Goal: Information Seeking & Learning: Learn about a topic

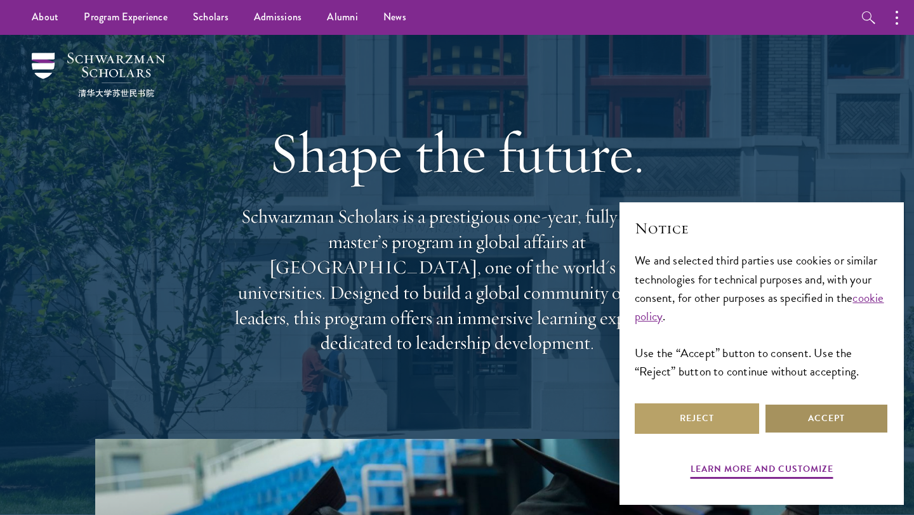
click at [818, 417] on button "Accept" at bounding box center [826, 419] width 124 height 30
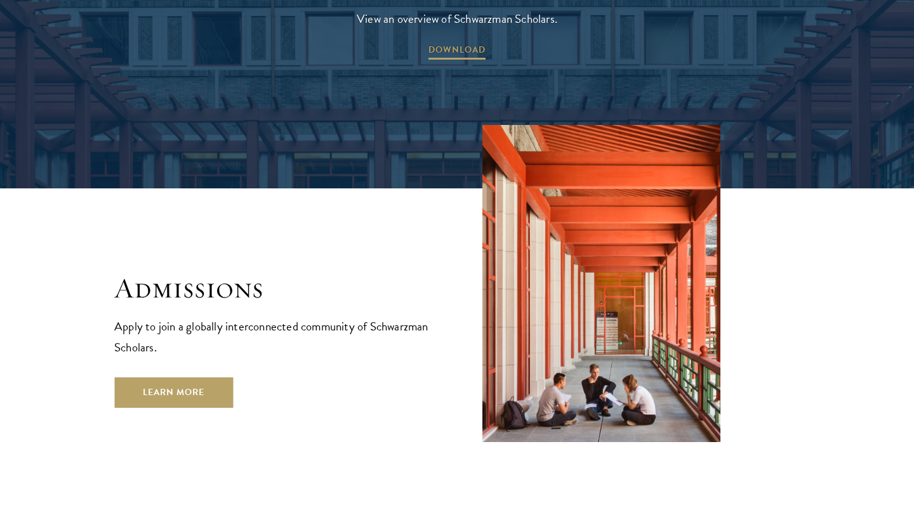
scroll to position [2034, 0]
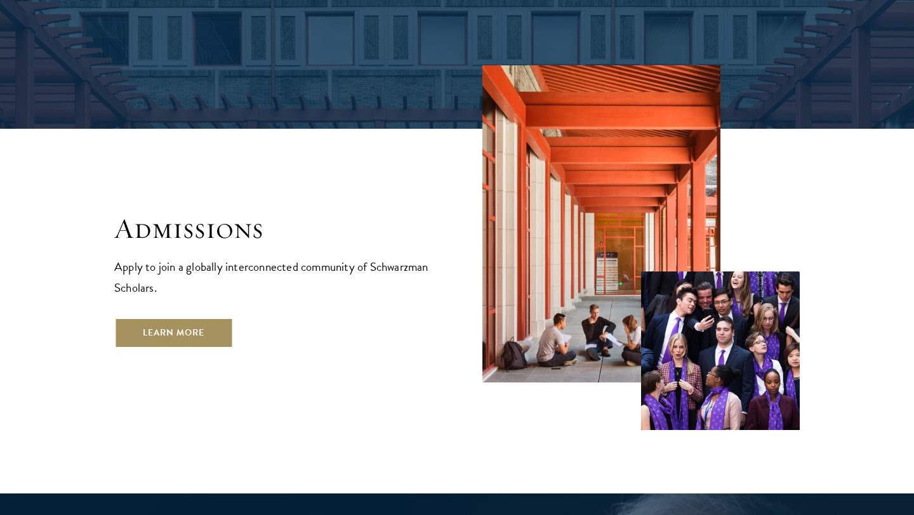
click at [212, 318] on link "Learn More" at bounding box center [173, 333] width 119 height 30
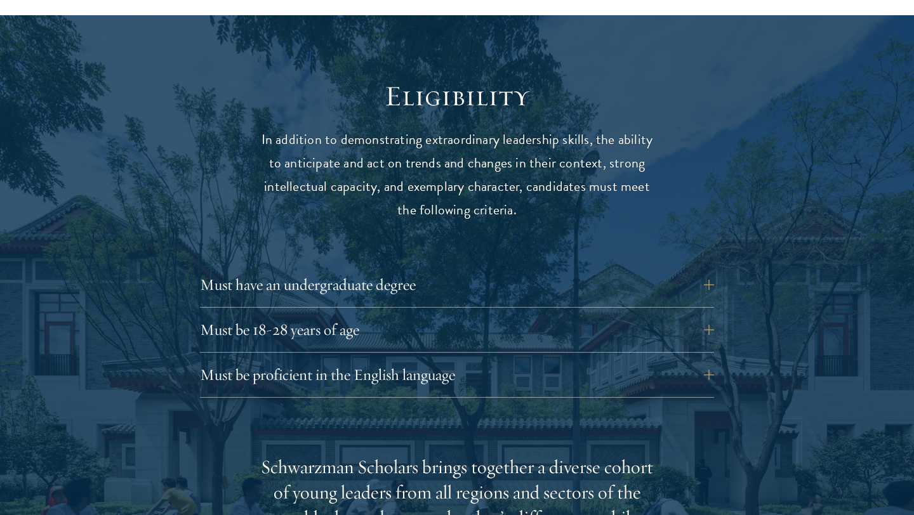
scroll to position [1804, 0]
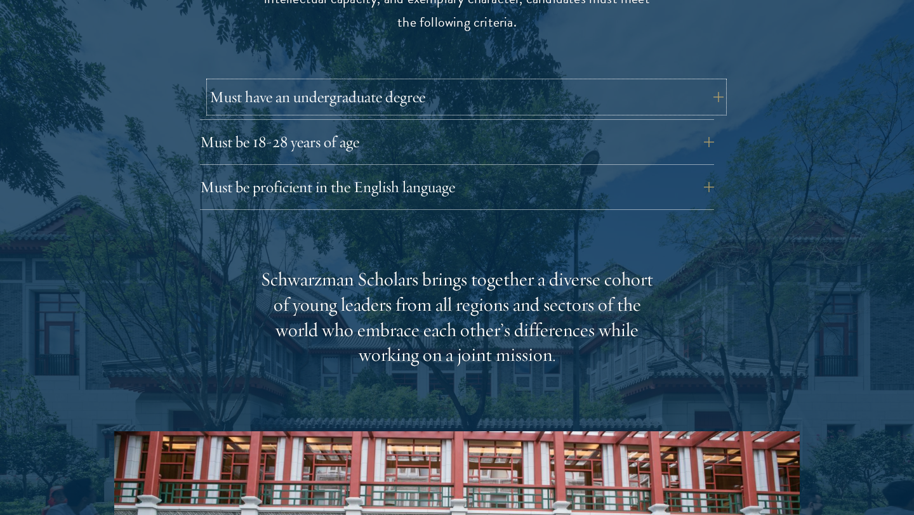
click at [346, 82] on button "Must have an undergraduate degree" at bounding box center [466, 97] width 514 height 30
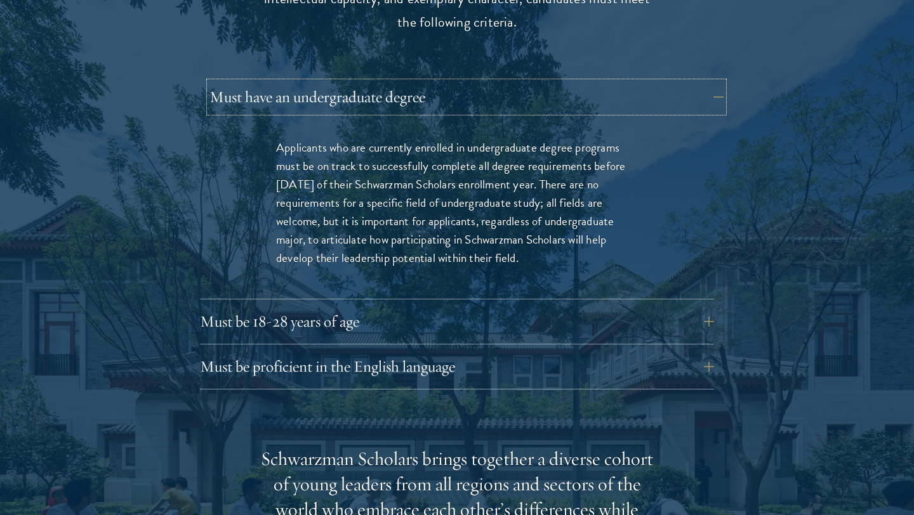
click at [346, 82] on button "Must have an undergraduate degree" at bounding box center [466, 97] width 514 height 30
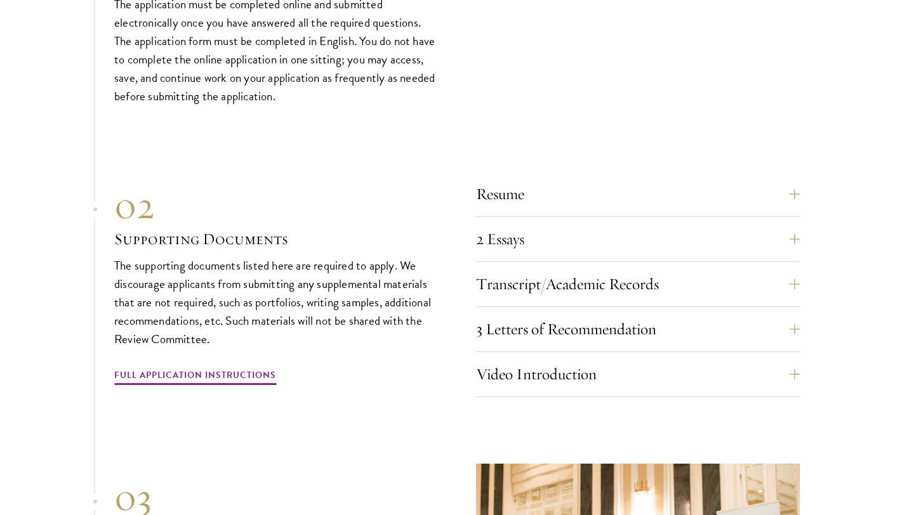
scroll to position [3895, 0]
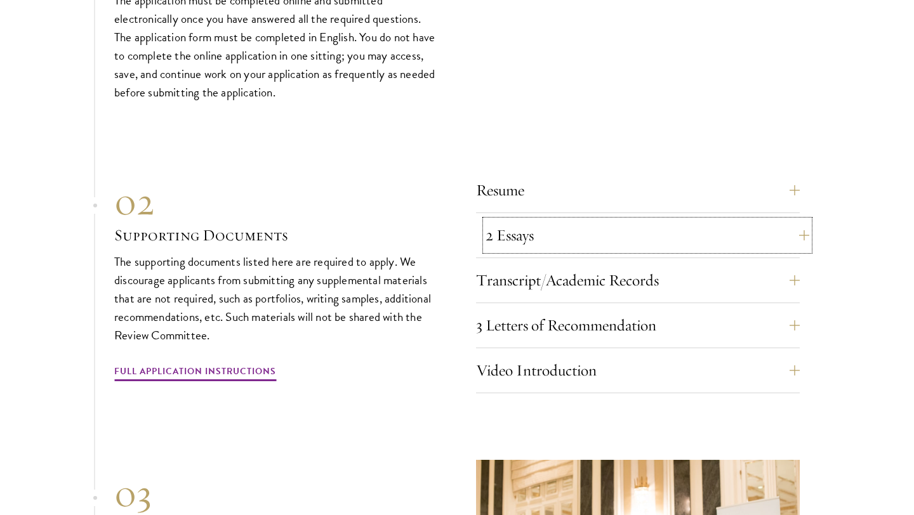
click at [566, 220] on button "2 Essays" at bounding box center [647, 235] width 324 height 30
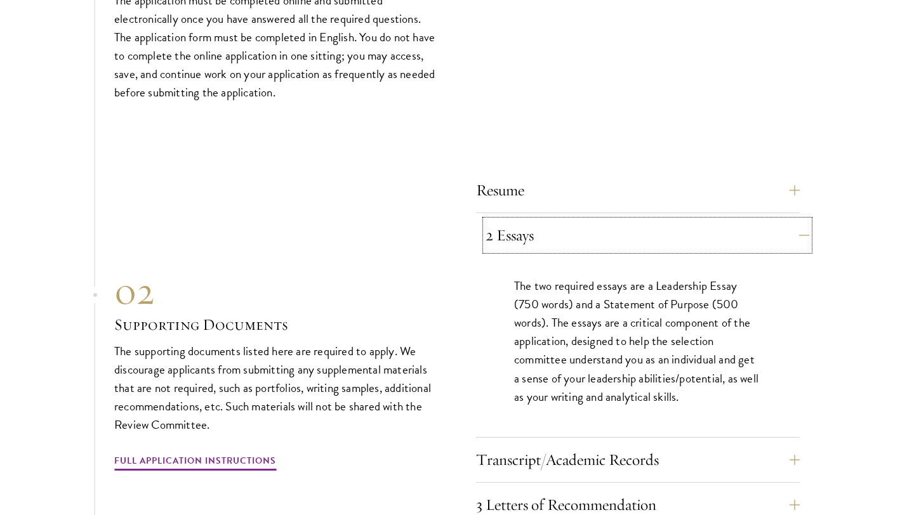
click at [566, 220] on button "2 Essays" at bounding box center [647, 235] width 324 height 30
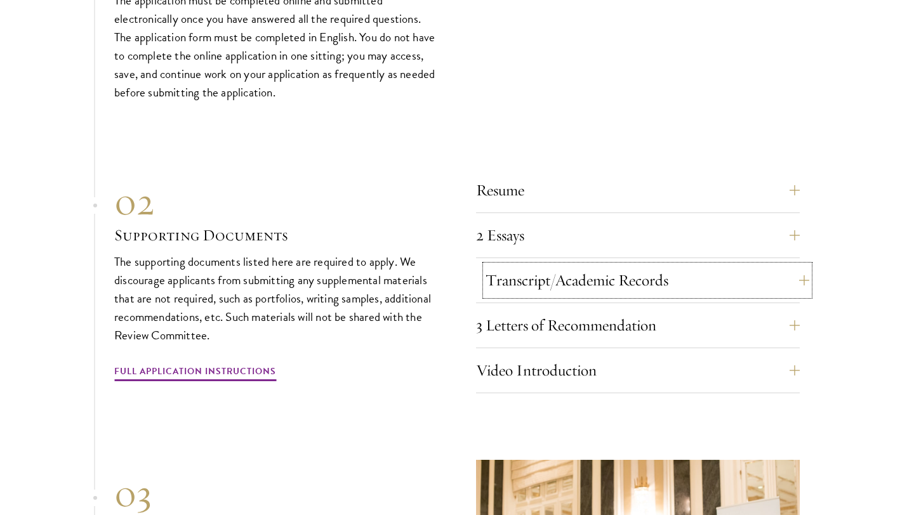
click at [557, 265] on button "Transcript/Academic Records" at bounding box center [647, 280] width 324 height 30
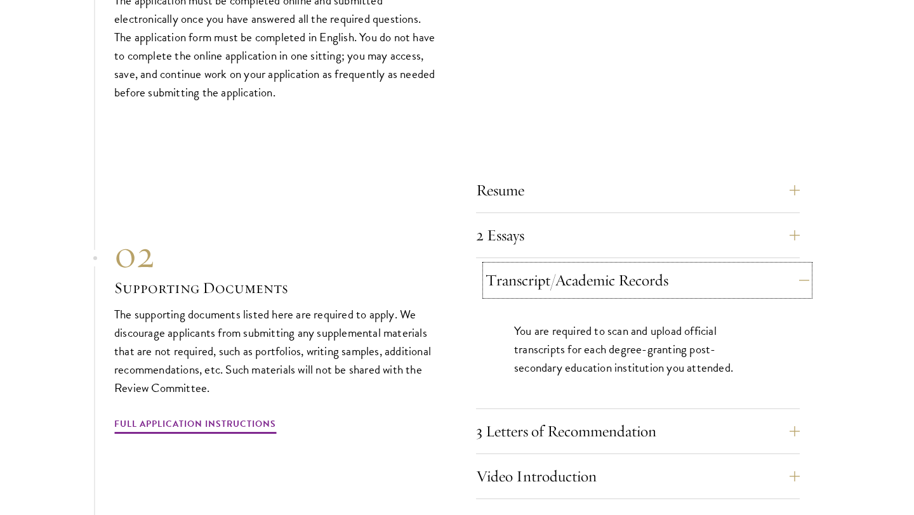
click at [557, 265] on button "Transcript/Academic Records" at bounding box center [647, 280] width 324 height 30
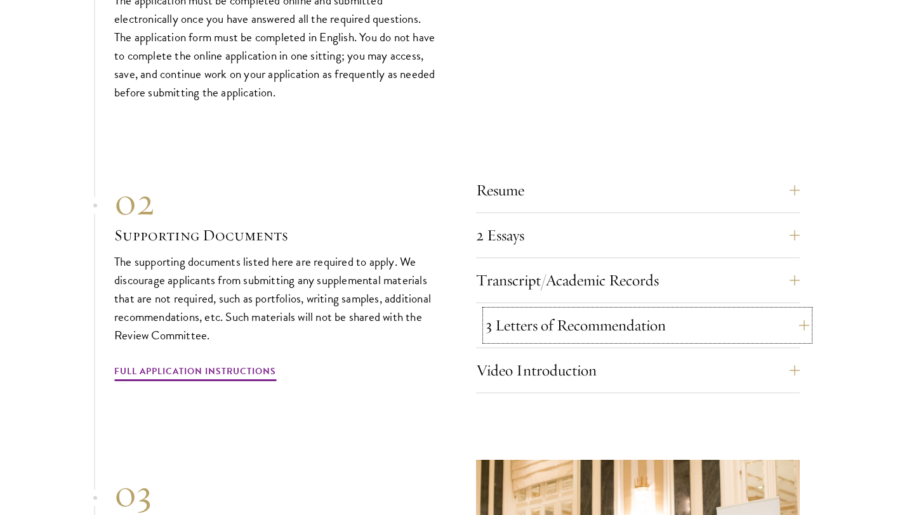
click at [557, 310] on button "3 Letters of Recommendation" at bounding box center [647, 325] width 324 height 30
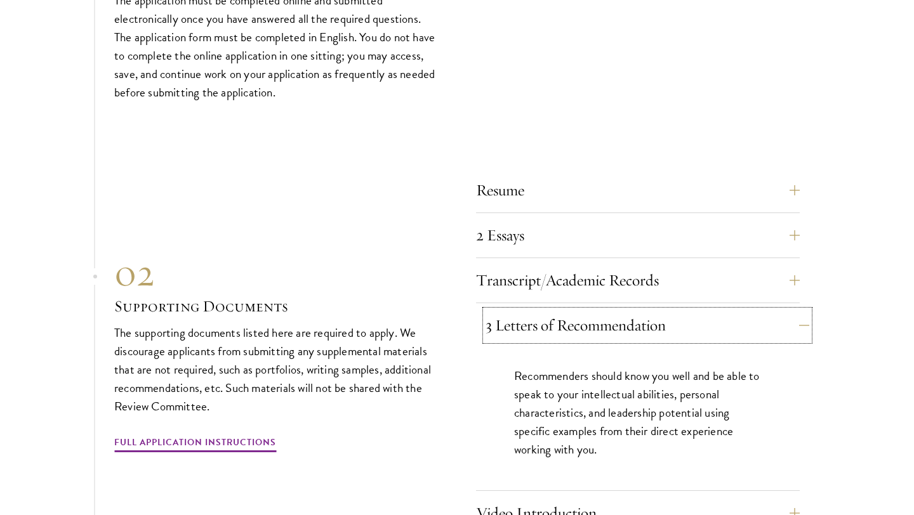
click at [557, 310] on button "3 Letters of Recommendation" at bounding box center [647, 325] width 324 height 30
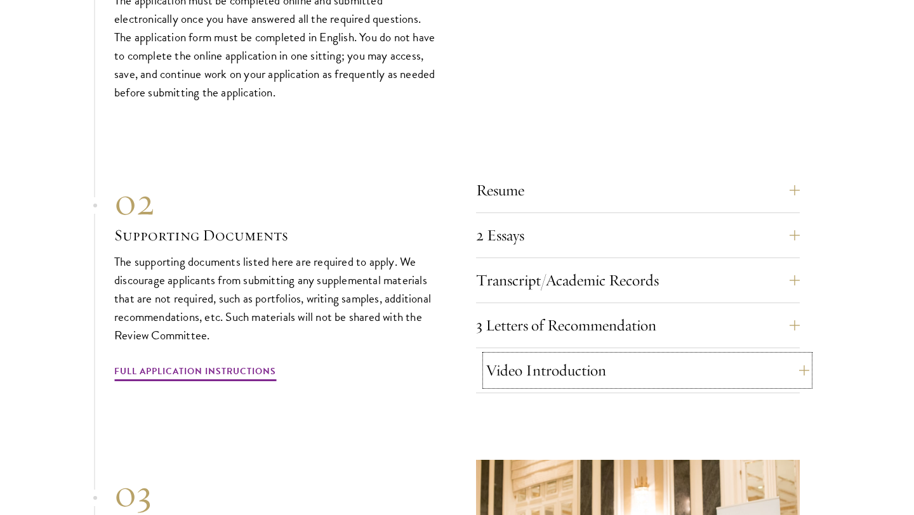
click at [534, 355] on button "Video Introduction" at bounding box center [647, 370] width 324 height 30
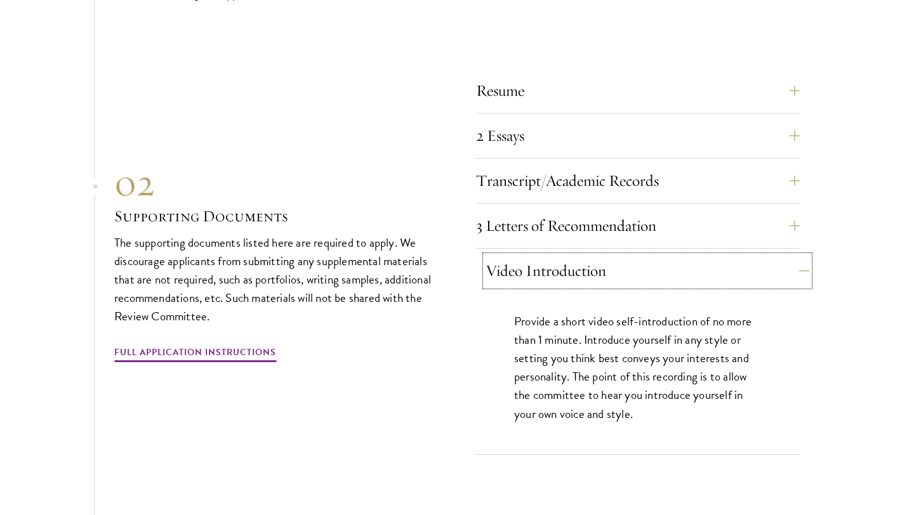
scroll to position [3997, 0]
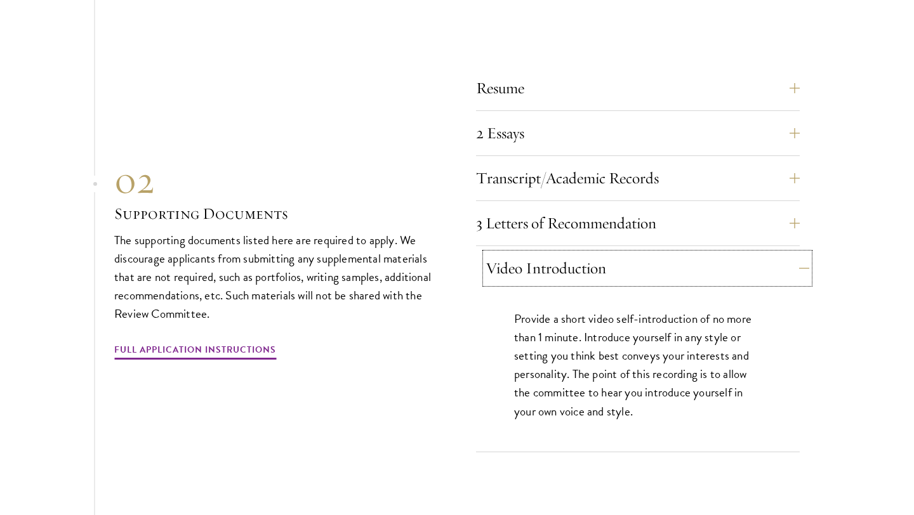
click at [563, 253] on button "Video Introduction" at bounding box center [647, 268] width 324 height 30
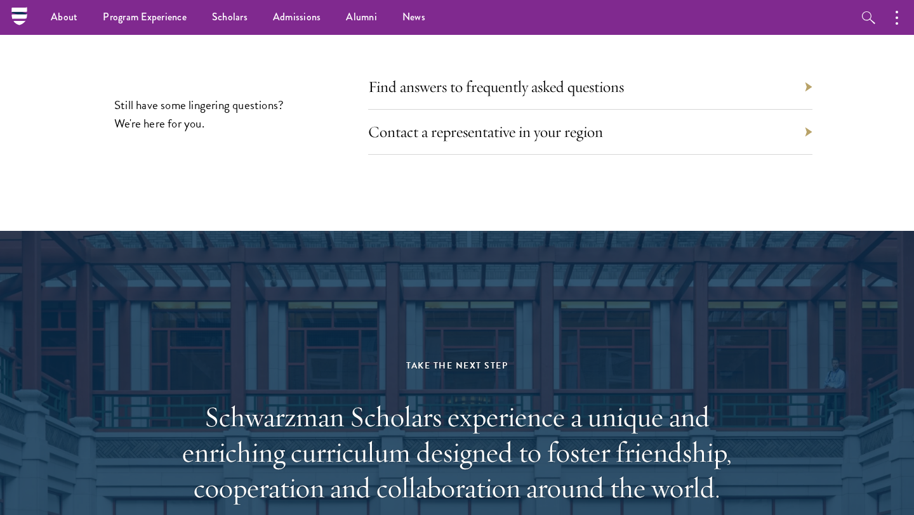
scroll to position [5761, 0]
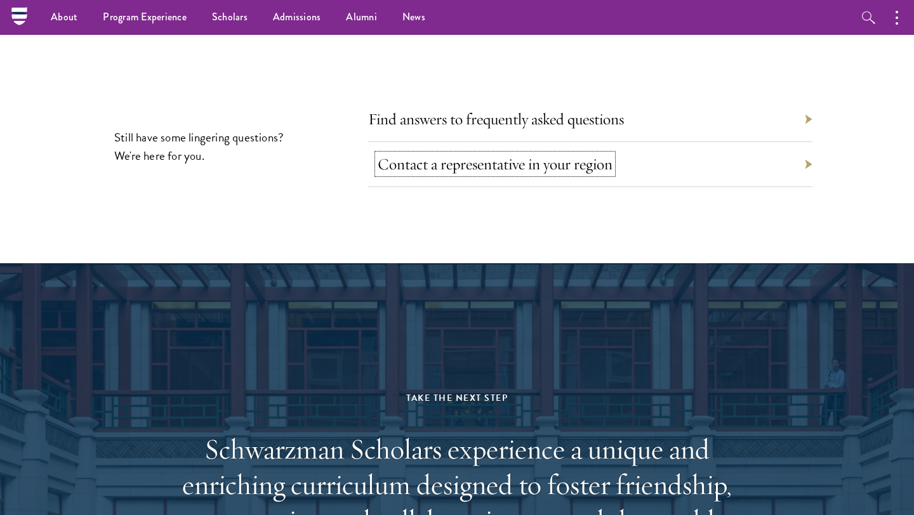
click at [419, 154] on link "Contact a representative in your region" at bounding box center [495, 164] width 235 height 20
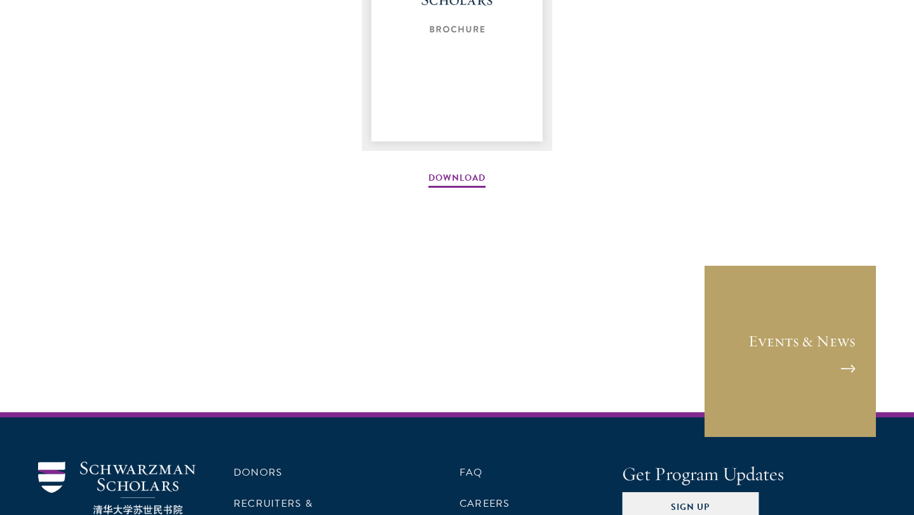
scroll to position [2026, 0]
